Goal: Understand site structure: Understand site structure

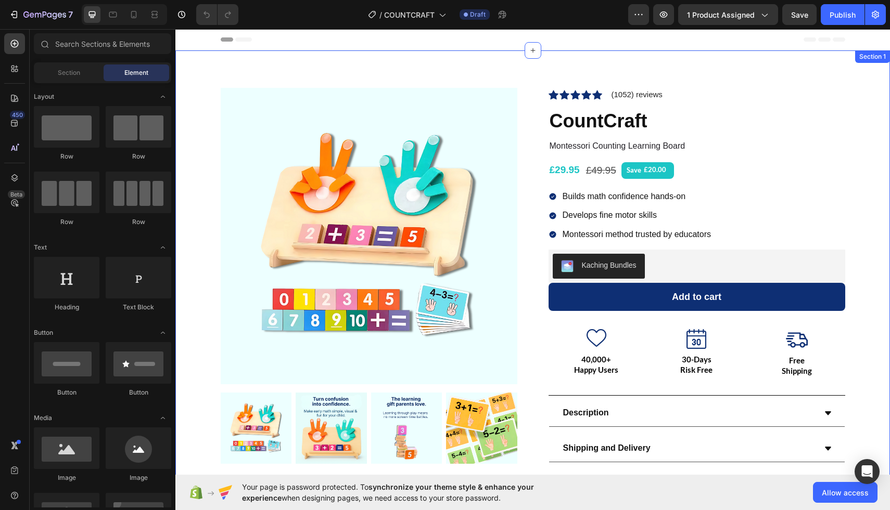
click at [208, 75] on div "Product Images Icon Icon Icon Icon Icon Icon List Hoz (1052) reviews Text block…" at bounding box center [532, 298] width 714 height 497
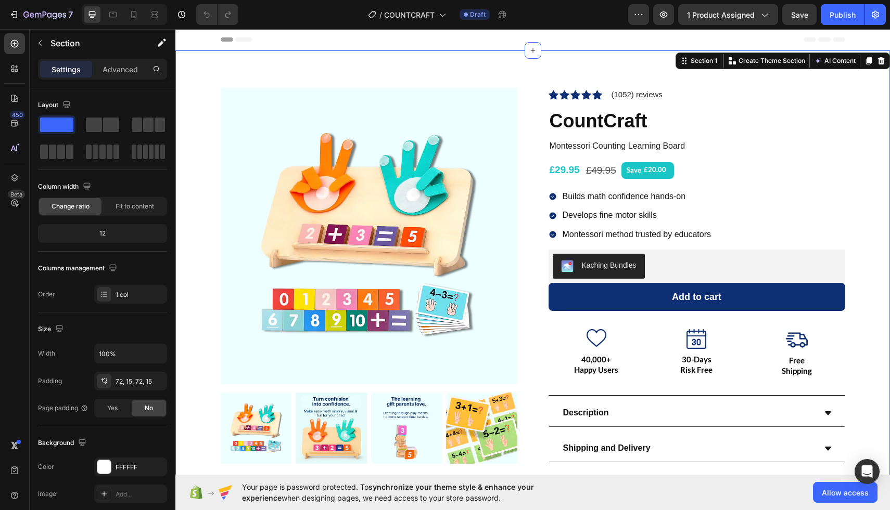
click at [195, 90] on div "Product Images Icon Icon Icon Icon Icon Icon List Hoz (1052) reviews Text block…" at bounding box center [532, 299] width 699 height 423
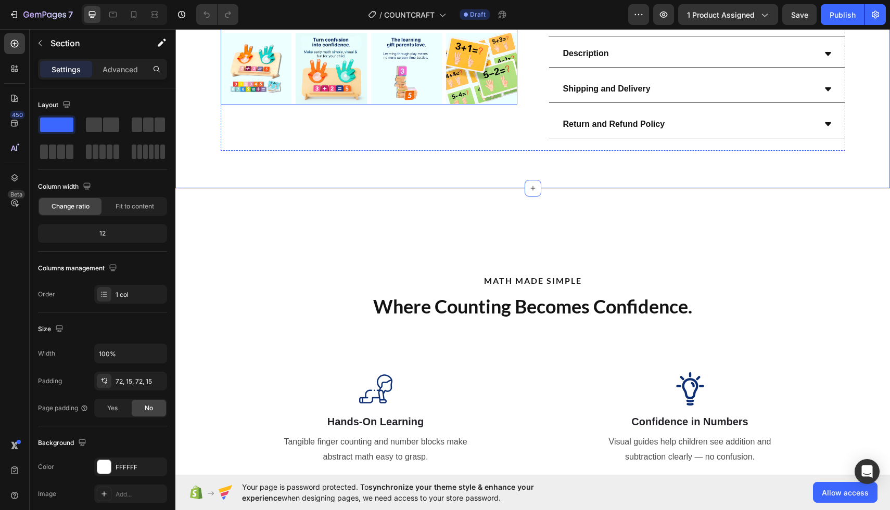
scroll to position [392, 0]
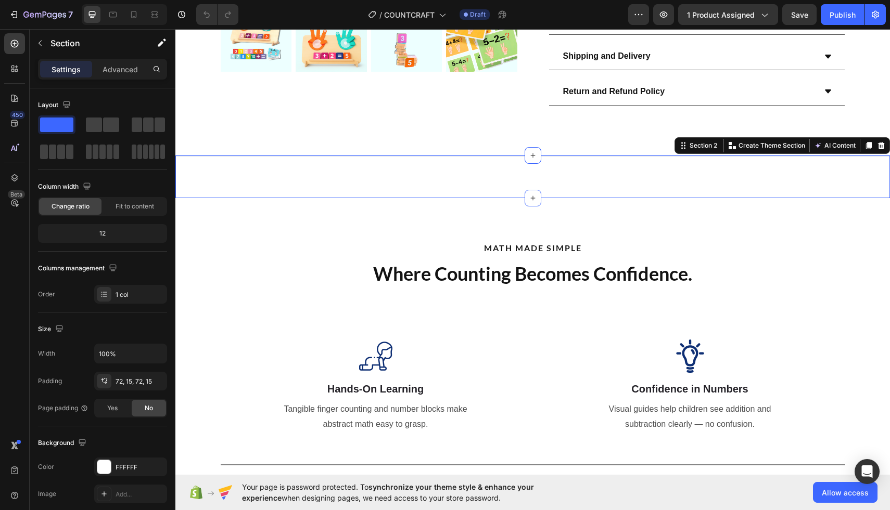
click at [394, 174] on div "Title Line Section 2 You can create reusable sections Create Theme Section AI C…" at bounding box center [532, 177] width 714 height 43
click at [338, 176] on div "Title Line Section 2 You can create reusable sections Create Theme Section AI C…" at bounding box center [532, 177] width 714 height 43
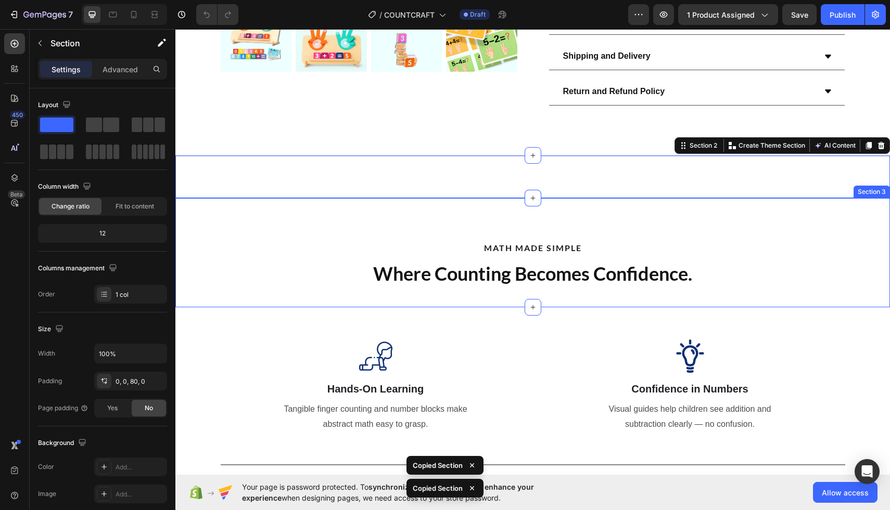
click at [384, 209] on div "MATH MADE SIMPLE Text Block Where Counting Becomes Confidence. Heading Section 3" at bounding box center [532, 253] width 714 height 110
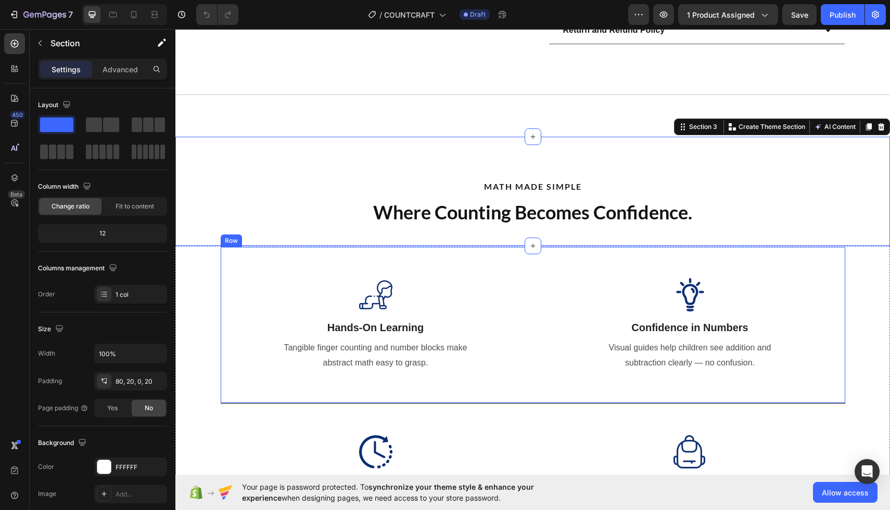
scroll to position [513, 0]
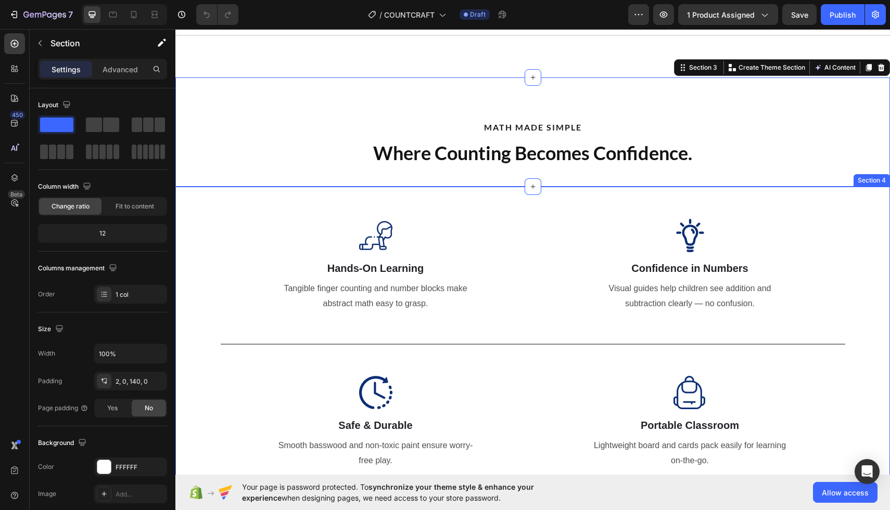
click at [208, 245] on div "Image Hands-On Learning Heading Tangible finger counting and number blocks make…" at bounding box center [532, 344] width 714 height 313
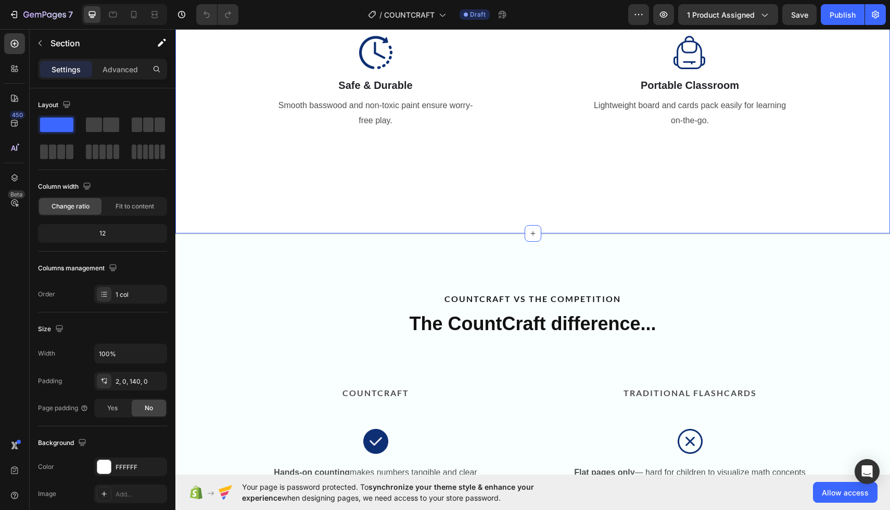
scroll to position [860, 0]
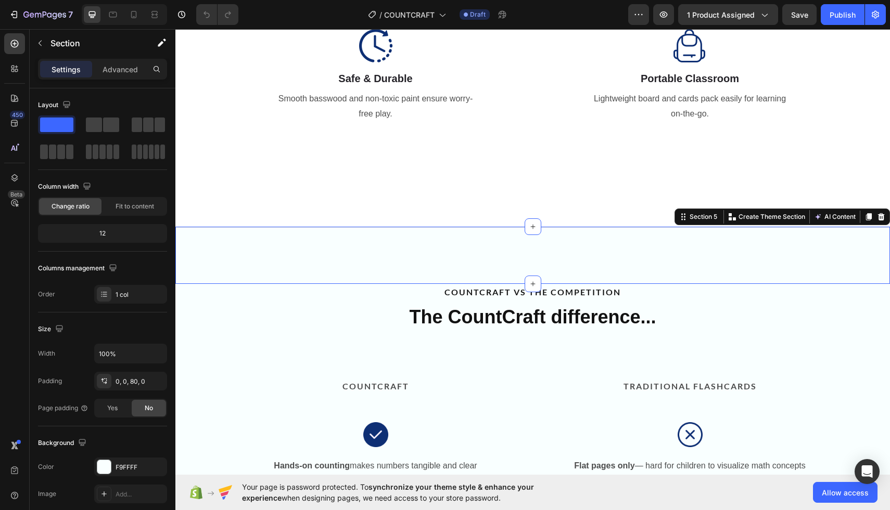
click at [254, 269] on div "Title Line Section 5 You can create reusable sections Create Theme Section AI C…" at bounding box center [532, 255] width 714 height 57
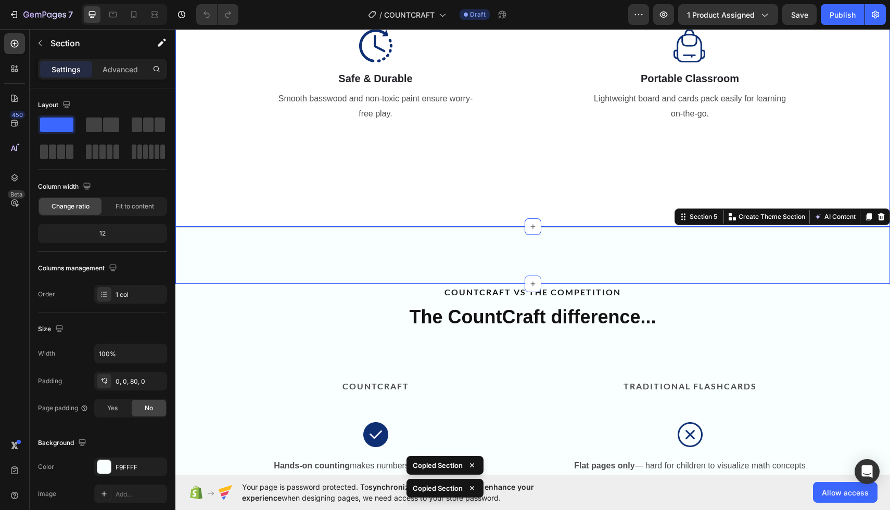
scroll to position [986, 0]
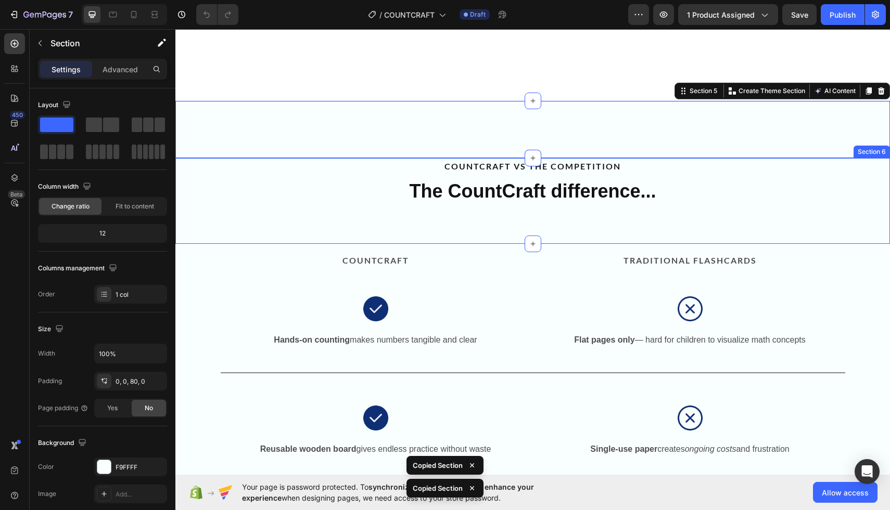
click at [208, 210] on div "COUNTCRAFT VS THE COMPETITION Text Block The CountCraft difference... Heading S…" at bounding box center [532, 201] width 714 height 86
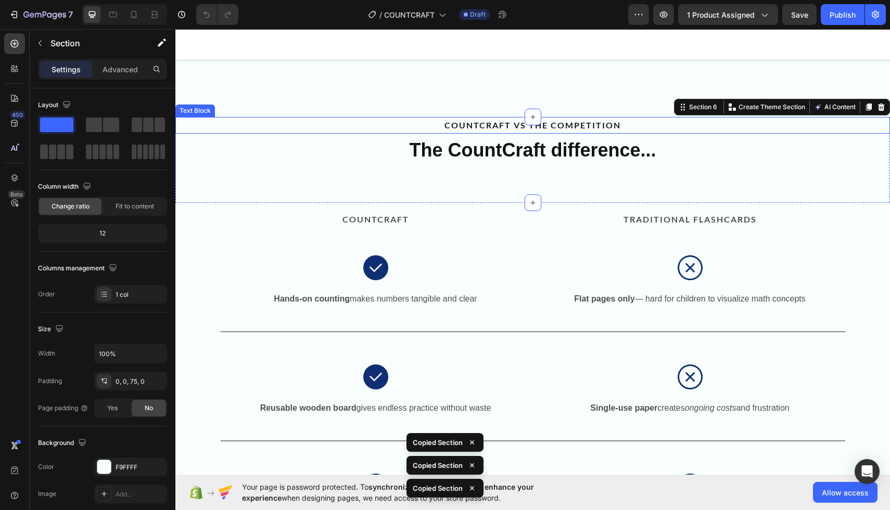
scroll to position [1055, 0]
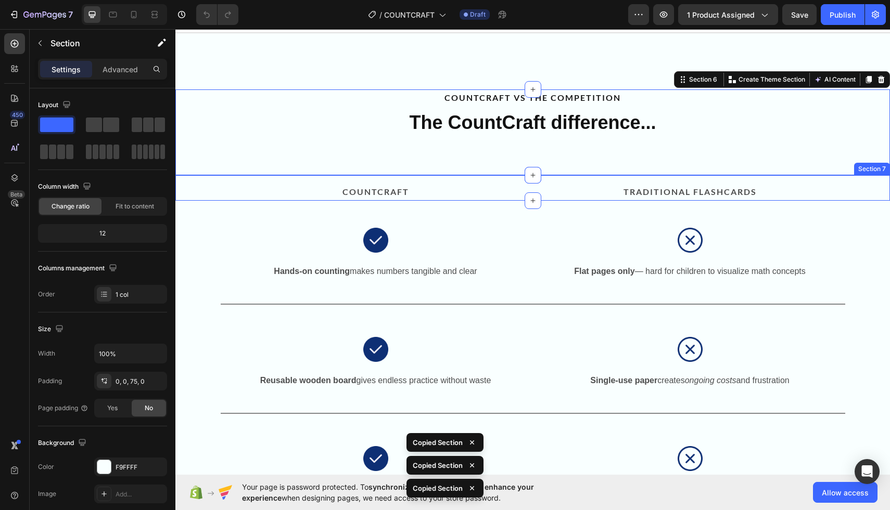
click at [195, 184] on div "COUNTCRAFT Text Block TRADITIONAL FLASHCARDS Text Block Row" at bounding box center [532, 192] width 714 height 17
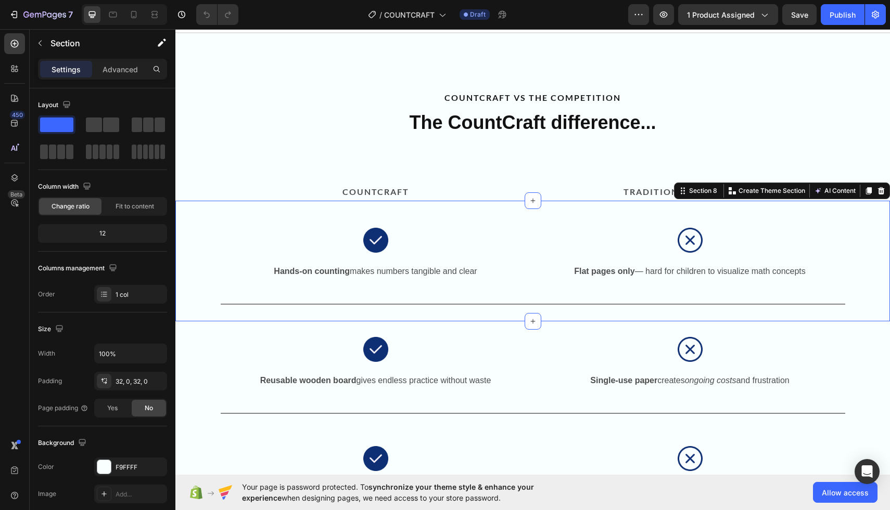
click at [188, 243] on div "Image Image Row Hands-on counting makes numbers tangible and clear Text Block F…" at bounding box center [532, 261] width 714 height 87
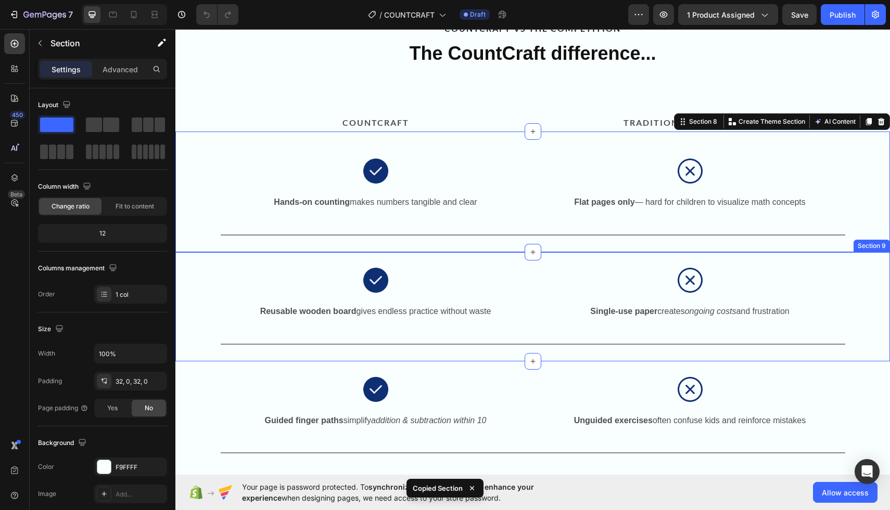
click at [195, 279] on div "Image Image Row Reusable wooden board gives endless practice without waste Text…" at bounding box center [532, 301] width 714 height 87
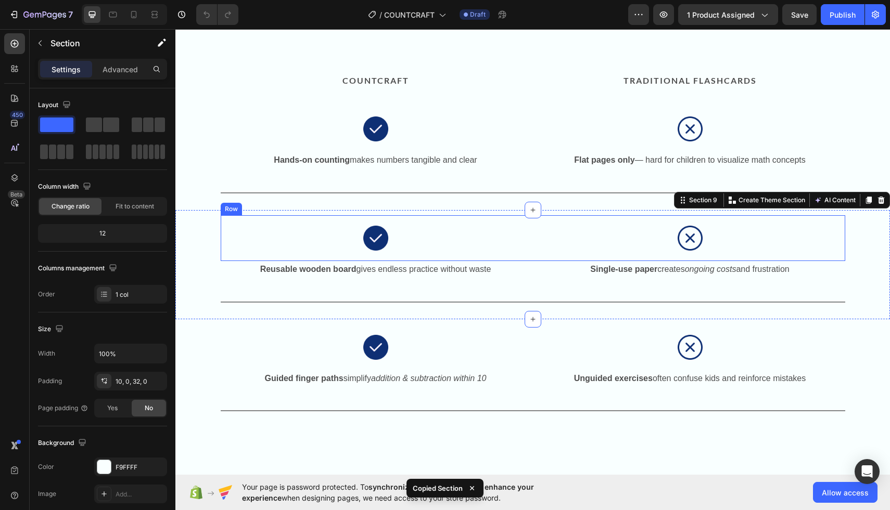
scroll to position [1219, 0]
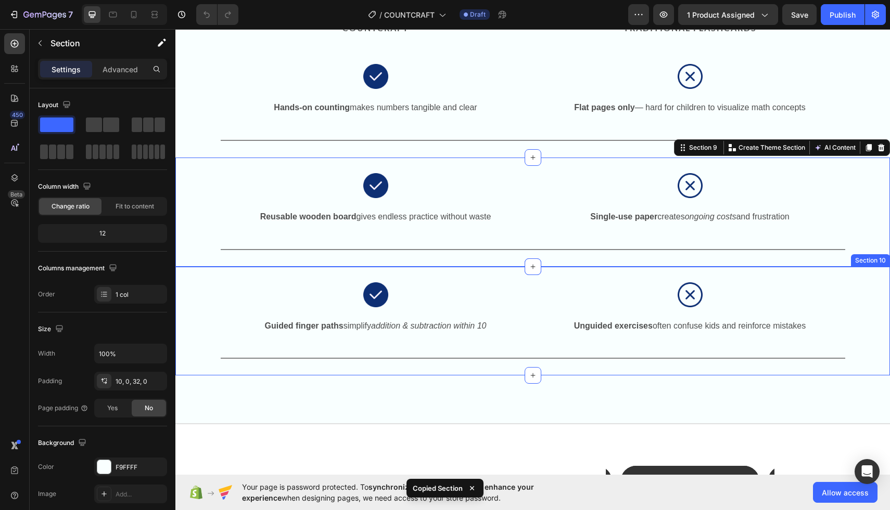
click at [194, 306] on div "Image Image Row Guided finger paths simplify addition & subtraction within 10 T…" at bounding box center [532, 315] width 714 height 87
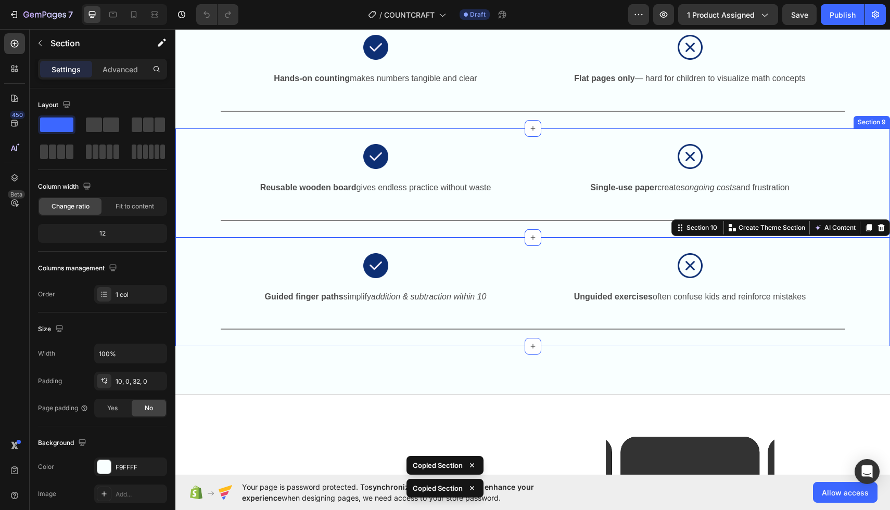
scroll to position [1267, 0]
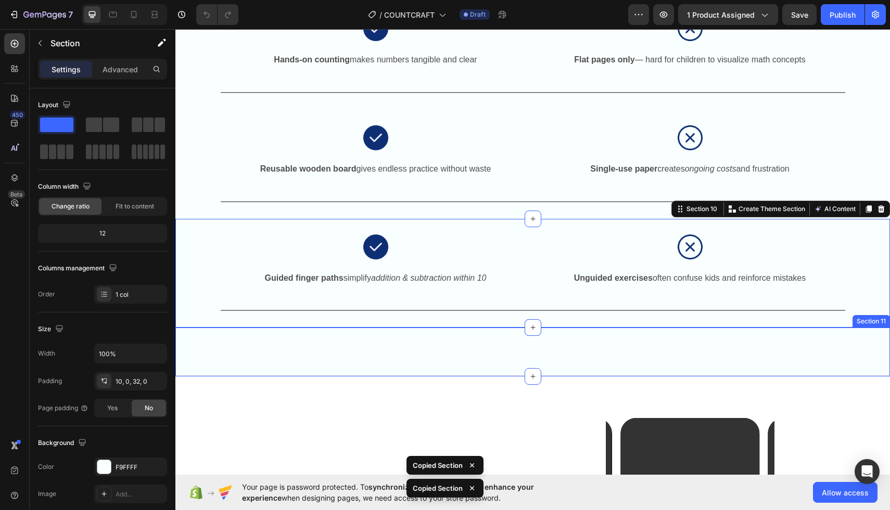
click at [227, 364] on div "Title Line Section 11" at bounding box center [532, 352] width 714 height 49
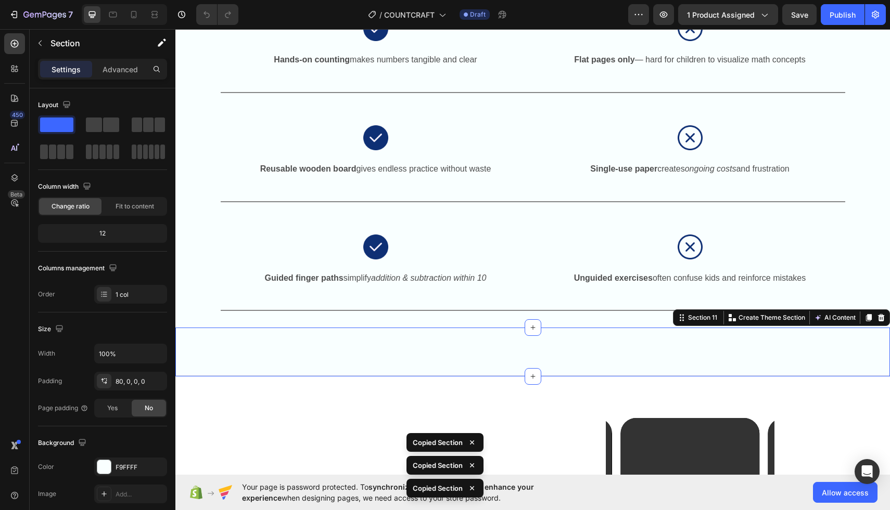
click at [363, 340] on div "Title Line Section 11 You can create reusable sections Create Theme Section AI …" at bounding box center [532, 352] width 714 height 49
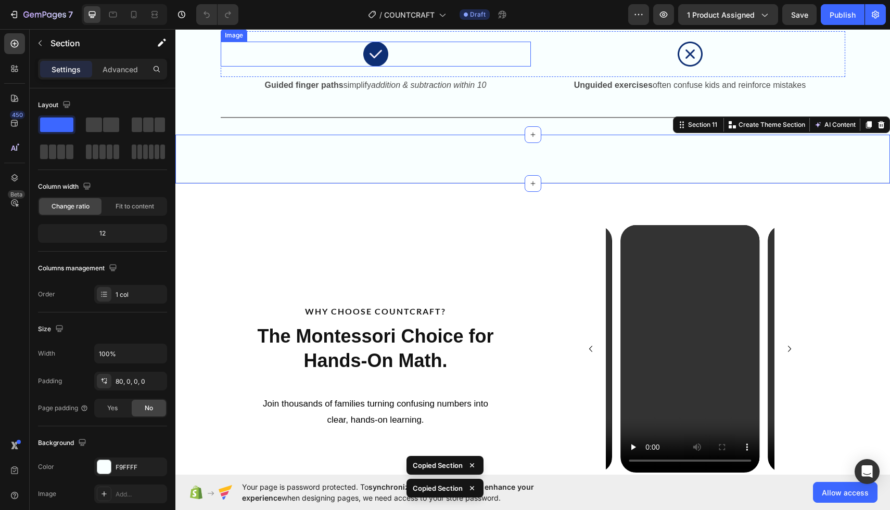
scroll to position [1494, 0]
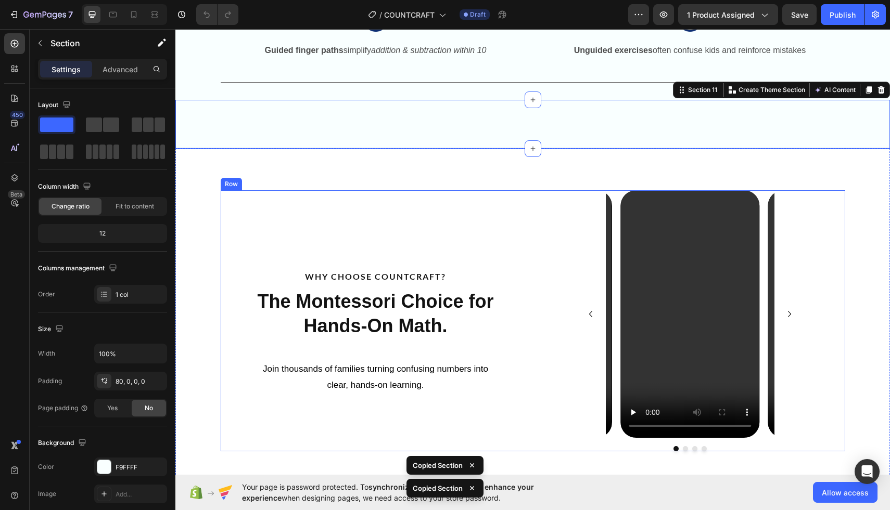
click at [208, 209] on div "WHY CHOOSE COUNTCRAFT? Text Block The Montessori Choice for Hands-On Math. Head…" at bounding box center [532, 320] width 714 height 261
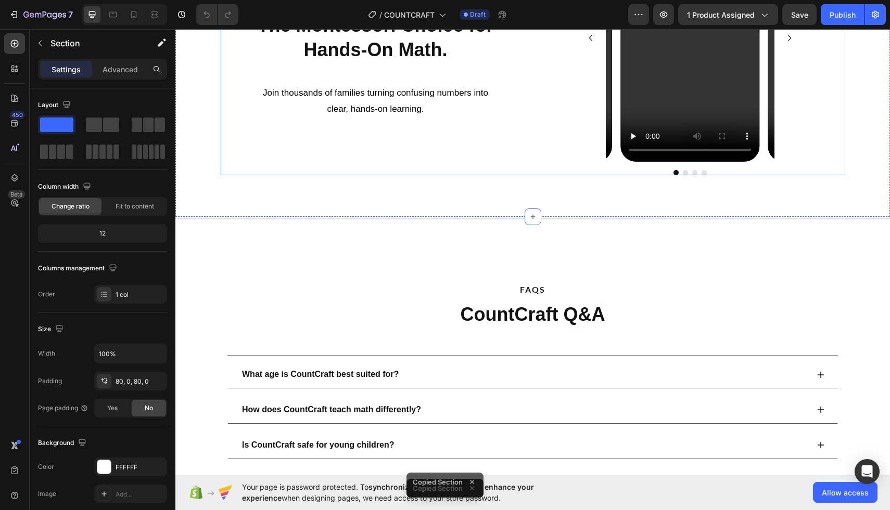
scroll to position [1819, 0]
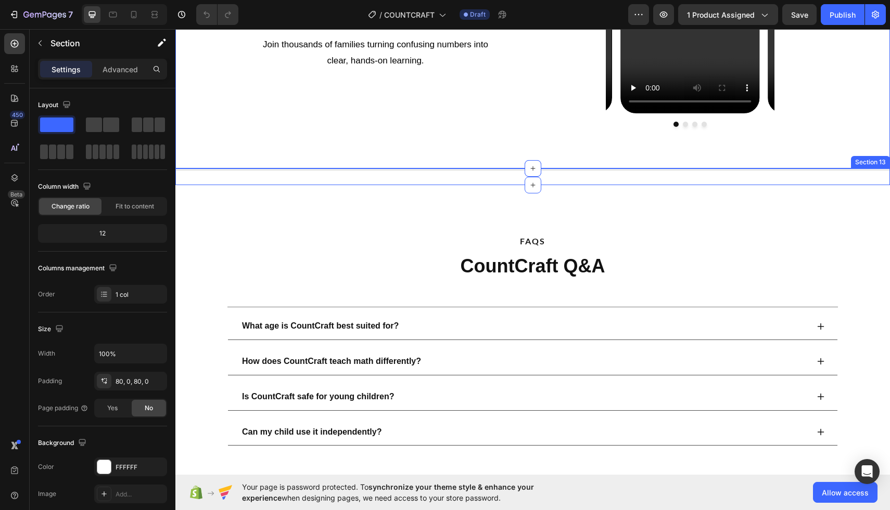
click at [206, 178] on div "Title Line" at bounding box center [532, 177] width 714 height 17
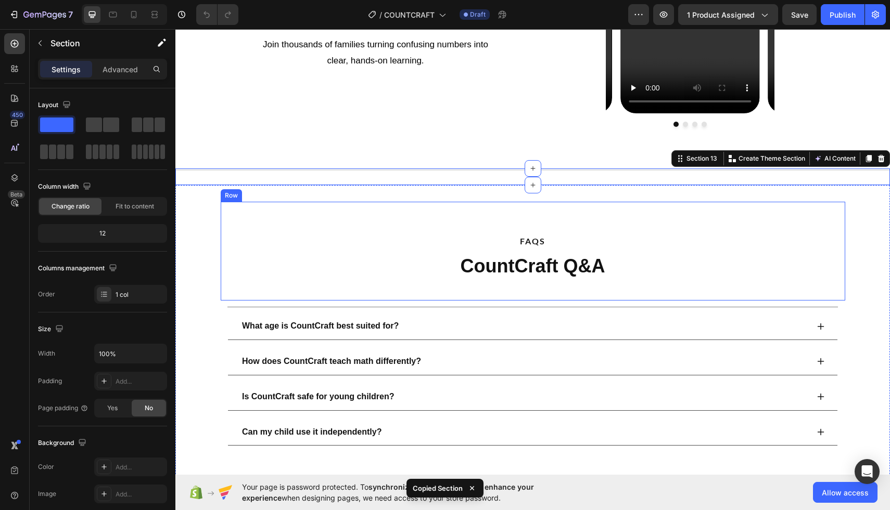
scroll to position [1872, 0]
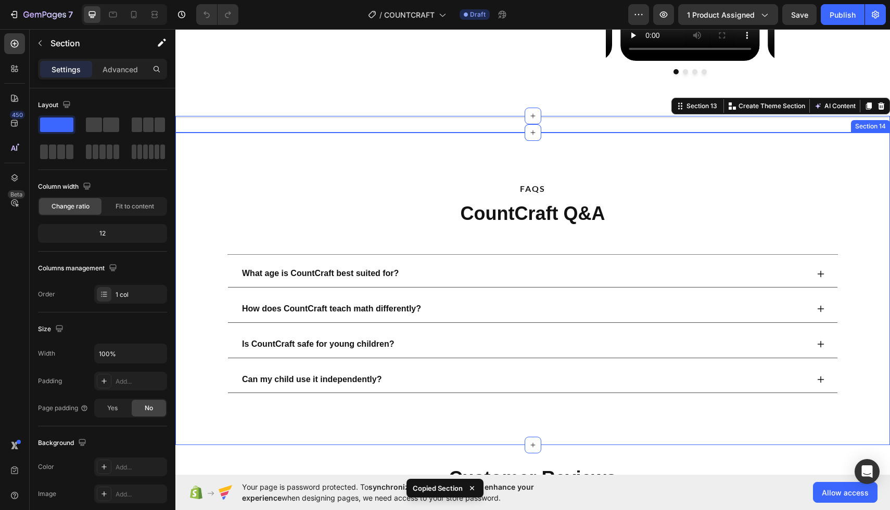
click at [210, 191] on div "FAQS Text Block CountCraft Q&A Heading Row Title Line What age is CountCraft be…" at bounding box center [532, 284] width 714 height 271
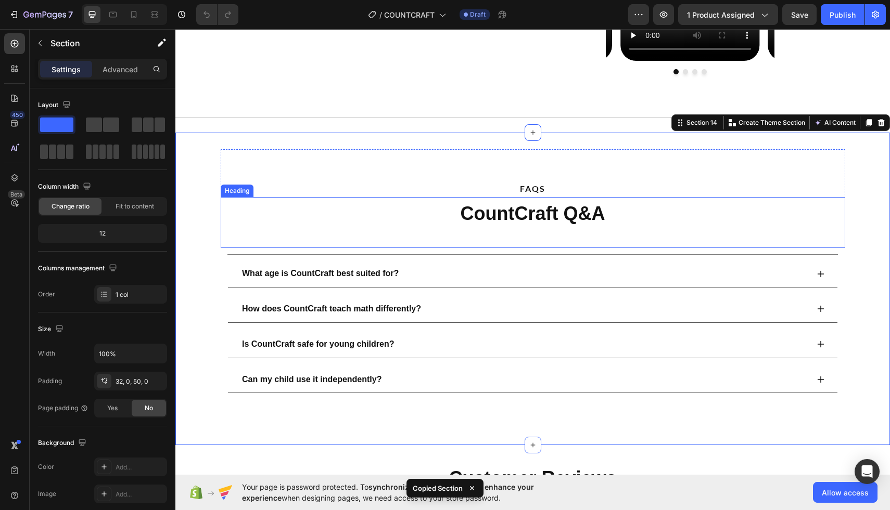
scroll to position [2085, 0]
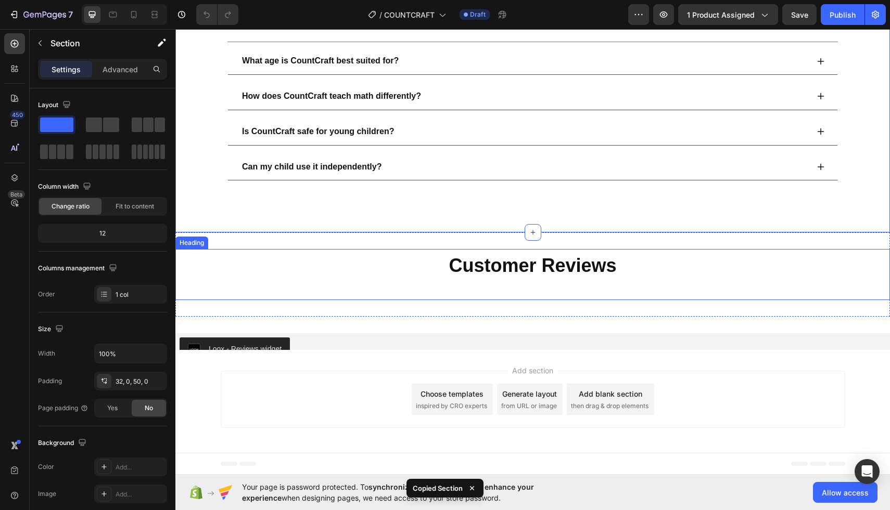
click at [252, 259] on div "Customer Reviews" at bounding box center [532, 266] width 714 height 27
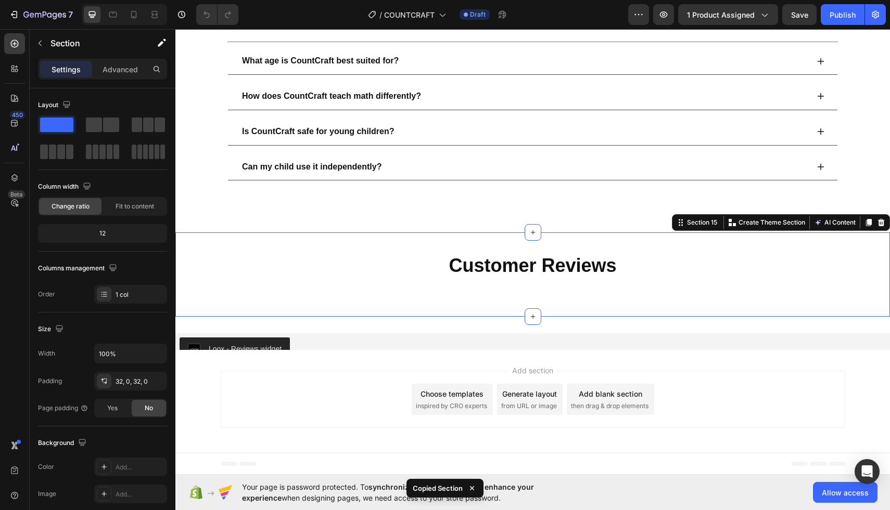
click at [268, 241] on div "Customer Reviews Heading Section 15 You can create reusable sections Create The…" at bounding box center [532, 275] width 714 height 84
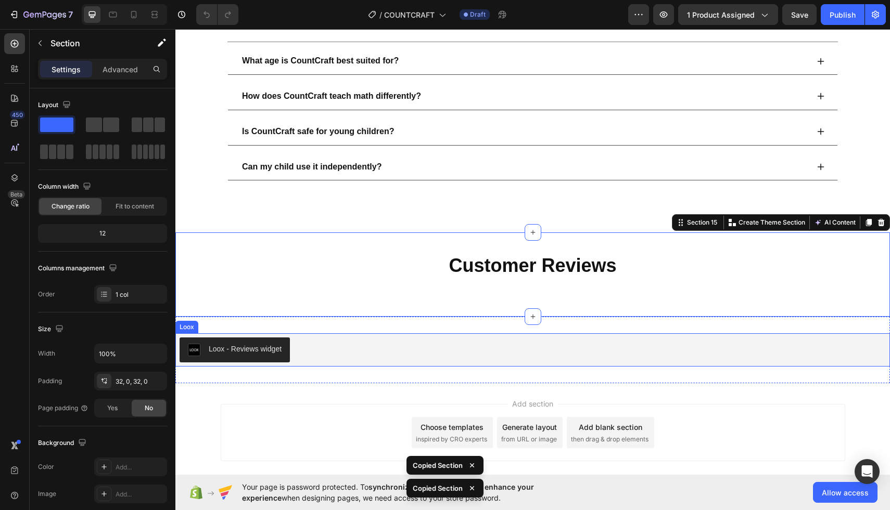
click at [309, 368] on div "Loox - Reviews widget Loox Section 16" at bounding box center [532, 350] width 714 height 67
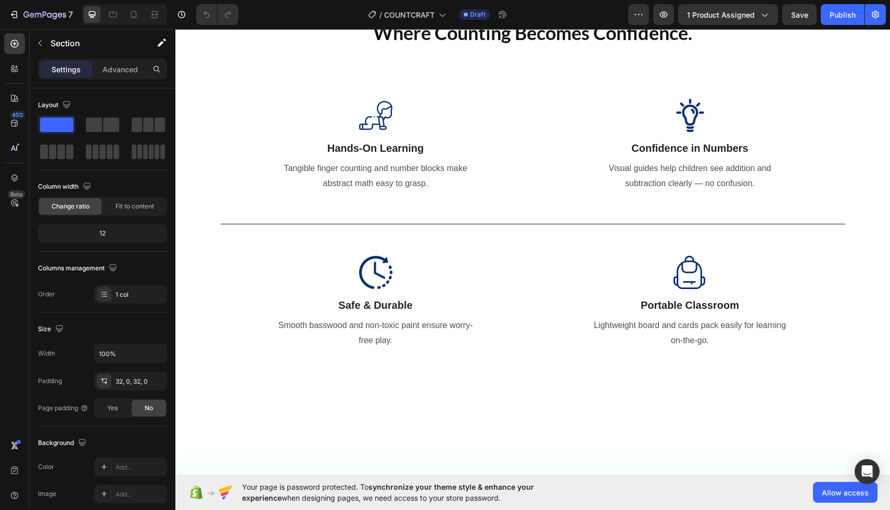
scroll to position [0, 0]
